Goal: Information Seeking & Learning: Learn about a topic

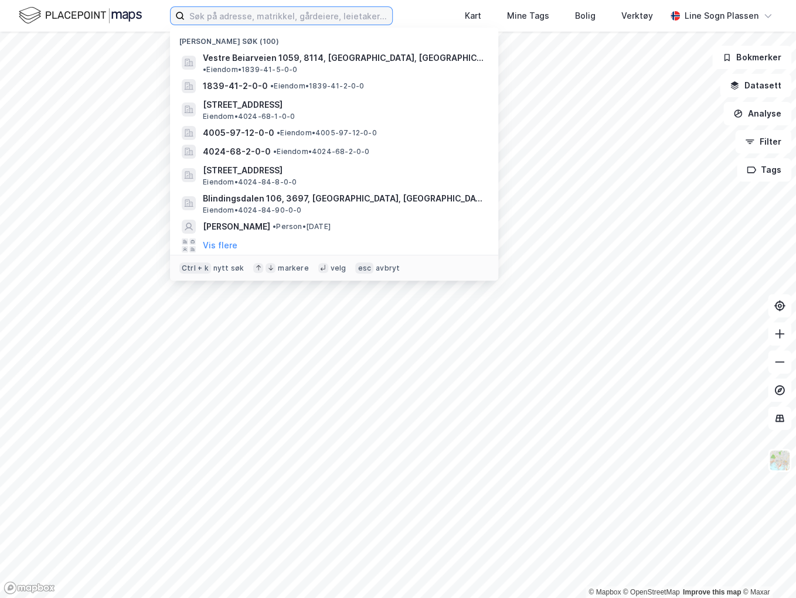
click at [278, 22] on input at bounding box center [288, 16] width 207 height 18
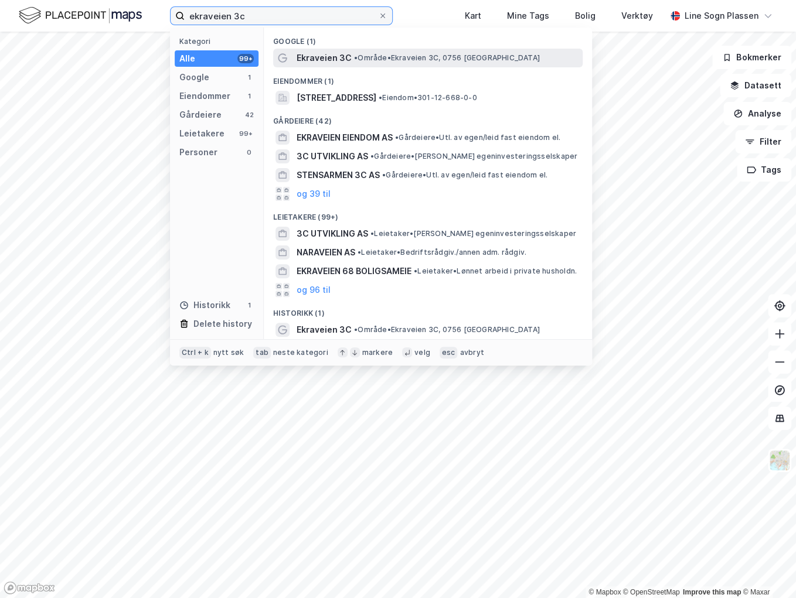
type input "ekraveien 3c"
click at [333, 56] on span "Ekraveien 3C" at bounding box center [324, 58] width 55 height 14
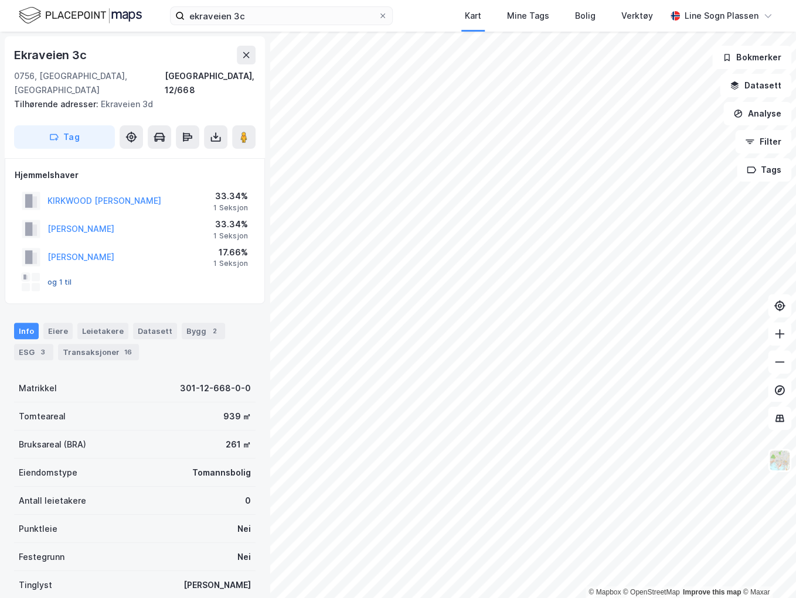
click at [0, 0] on button "og 1 til" at bounding box center [0, 0] width 0 height 0
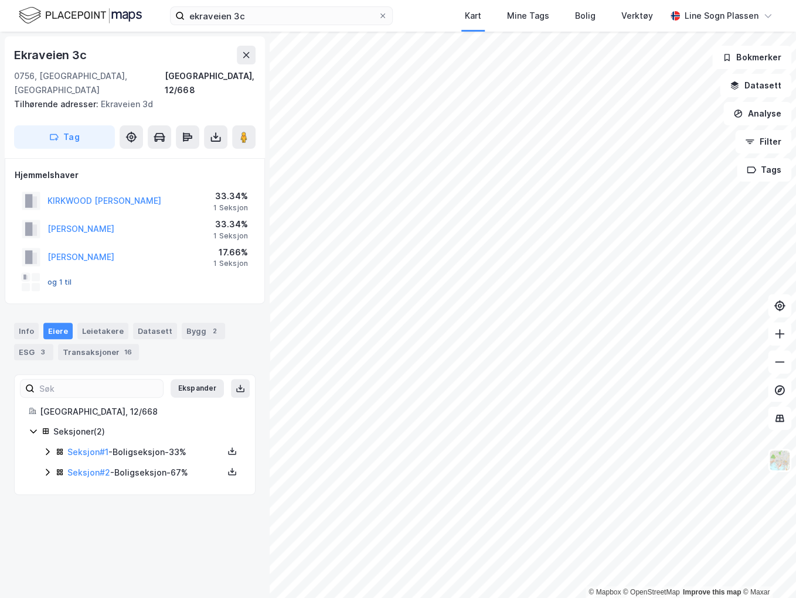
click at [0, 0] on button "og 1 til" at bounding box center [0, 0] width 0 height 0
click at [50, 447] on icon at bounding box center [47, 451] width 9 height 9
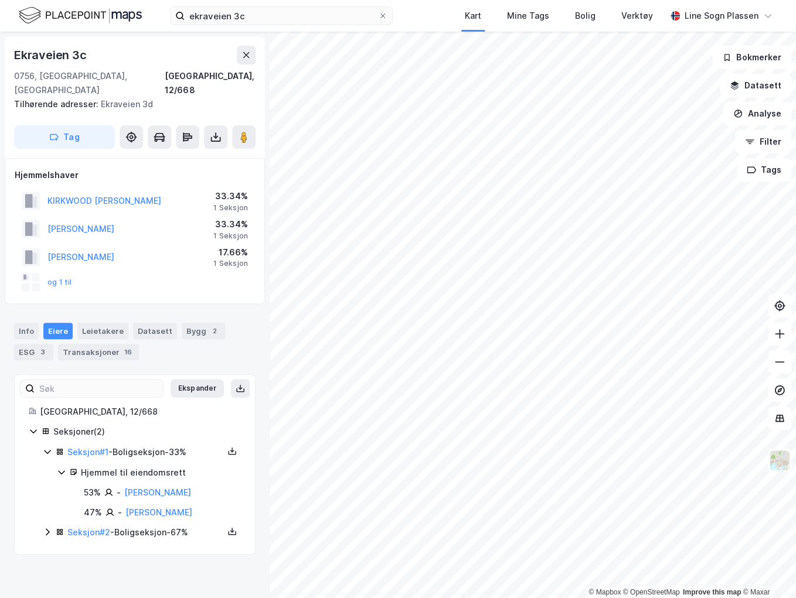
click at [50, 447] on icon at bounding box center [47, 451] width 9 height 9
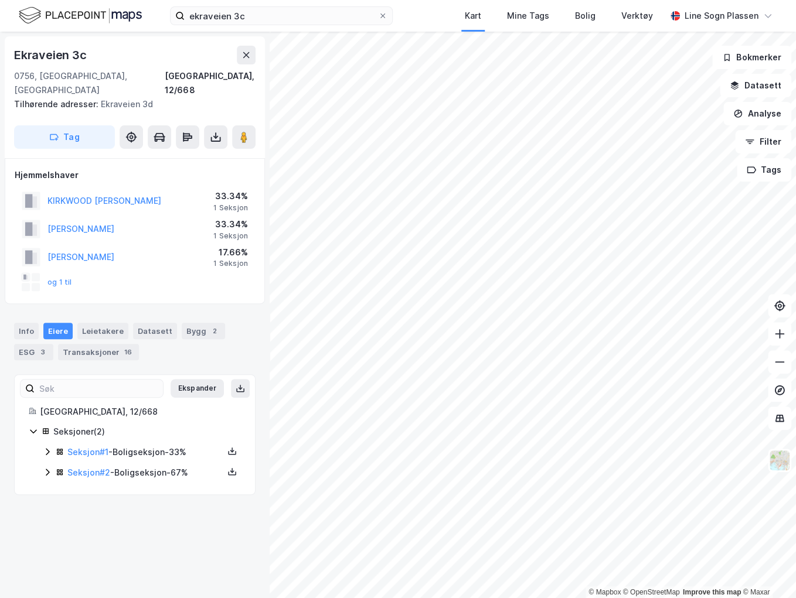
click at [47, 468] on icon at bounding box center [47, 472] width 9 height 9
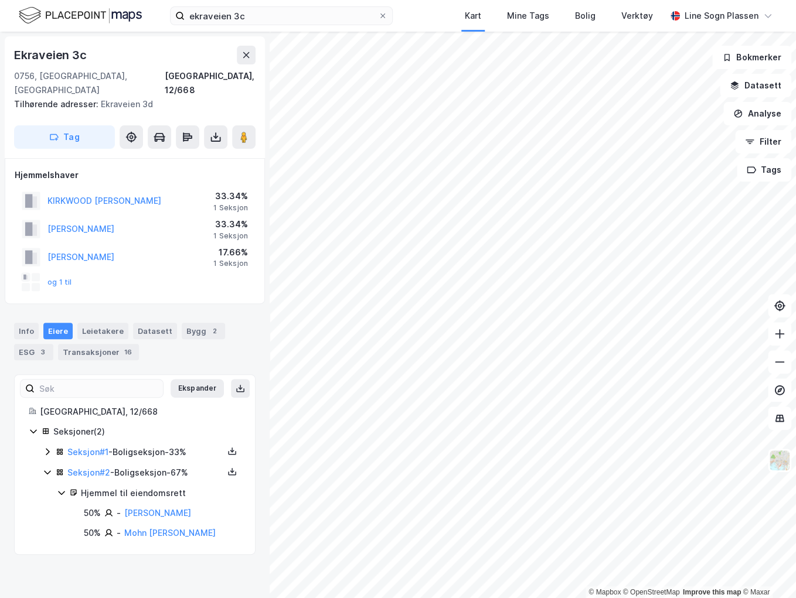
click at [47, 468] on icon at bounding box center [47, 472] width 9 height 9
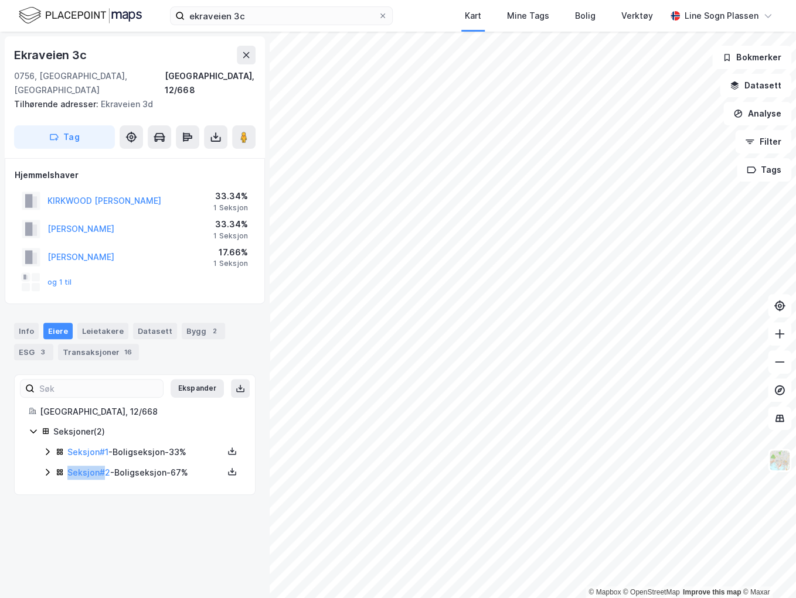
click at [47, 468] on icon at bounding box center [47, 472] width 9 height 9
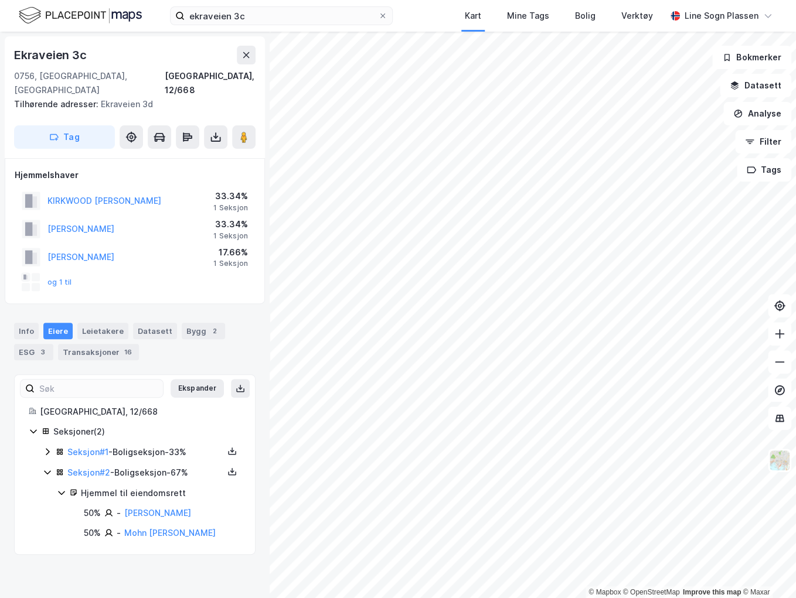
click at [47, 468] on icon at bounding box center [47, 472] width 9 height 9
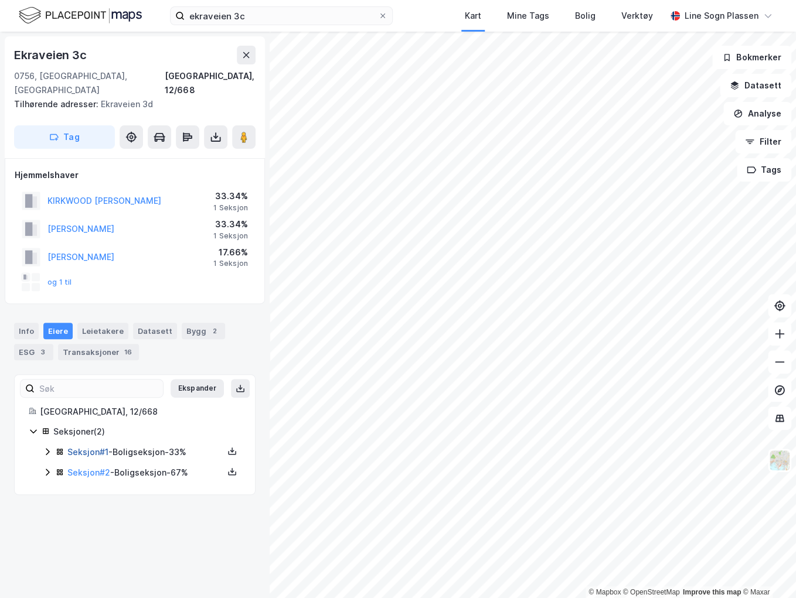
click at [76, 447] on link "Seksjon # 1" at bounding box center [87, 452] width 41 height 10
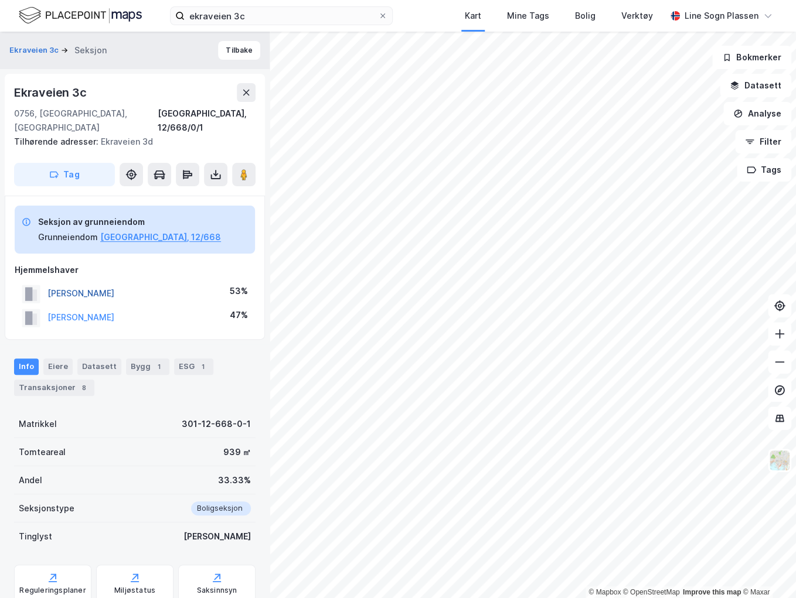
click at [0, 0] on button "[PERSON_NAME]" at bounding box center [0, 0] width 0 height 0
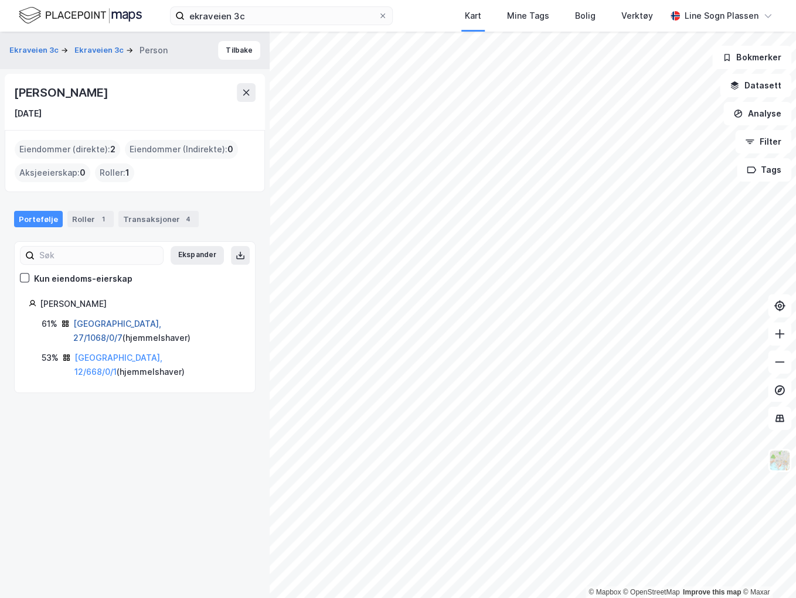
click at [105, 321] on link "[GEOGRAPHIC_DATA], 27/1068/0/7" at bounding box center [117, 331] width 88 height 24
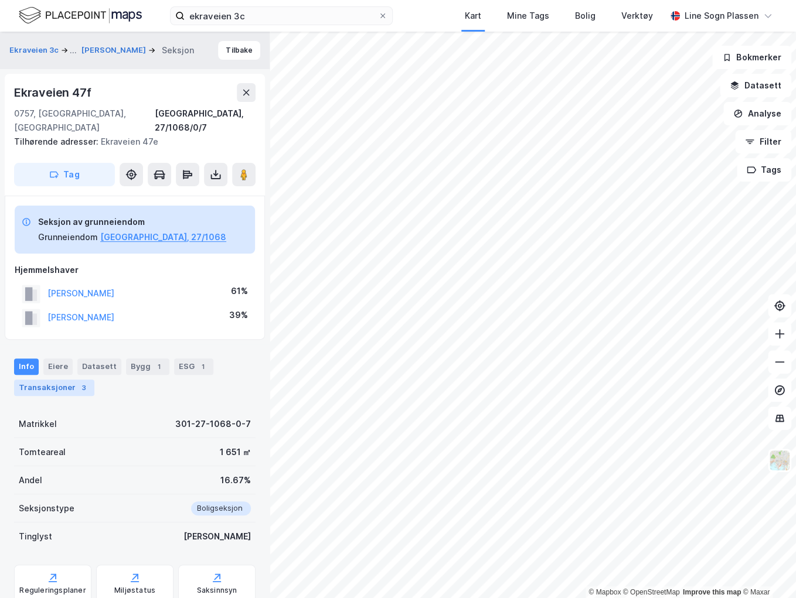
click at [51, 380] on div "Transaksjoner 3" at bounding box center [54, 388] width 80 height 16
